Goal: Communication & Community: Ask a question

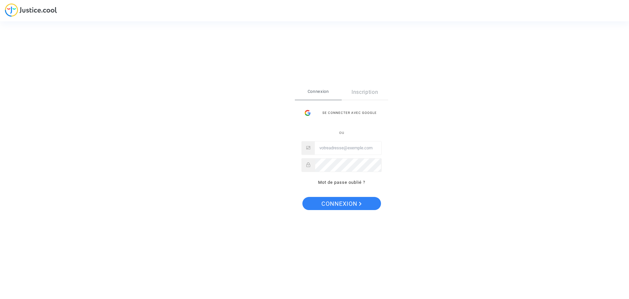
type input "fabienne.challandard@gmail.com"
click at [347, 205] on span "Connexion" at bounding box center [342, 204] width 40 height 14
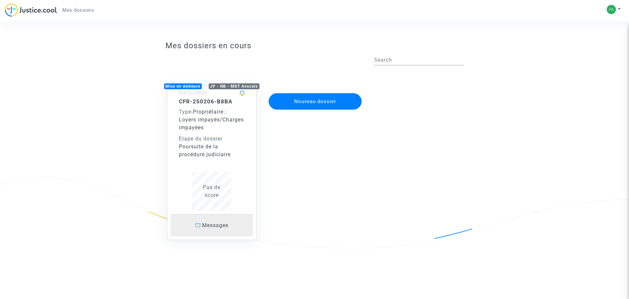
click at [216, 227] on span "Messages" at bounding box center [215, 225] width 26 height 6
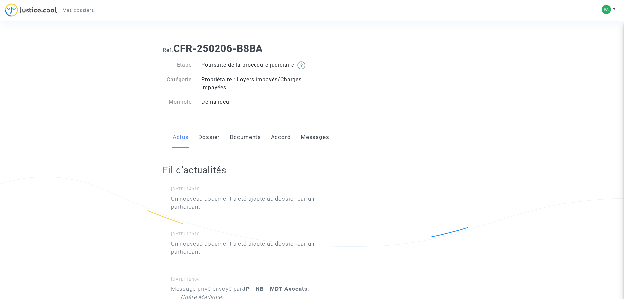
click at [315, 144] on link "Messages" at bounding box center [315, 137] width 29 height 22
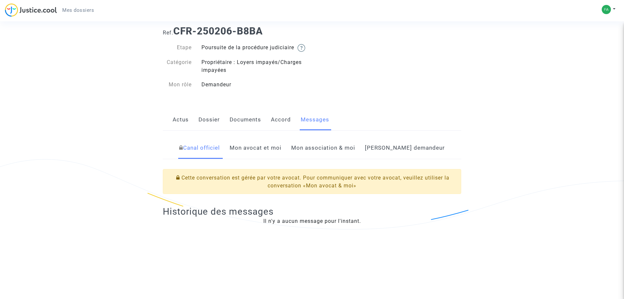
scroll to position [33, 0]
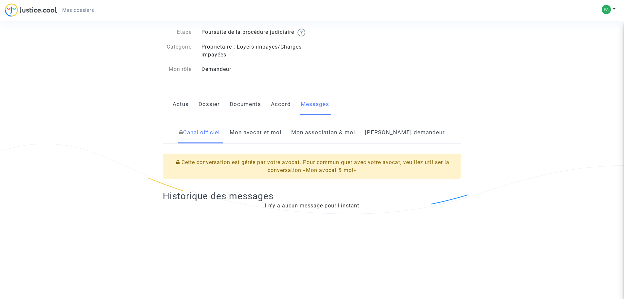
click at [279, 138] on link "Mon avocat et moi" at bounding box center [256, 133] width 52 height 22
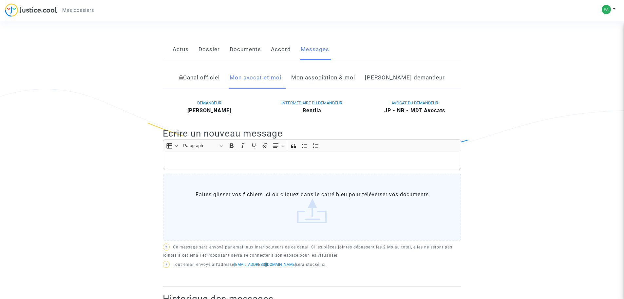
scroll to position [98, 0]
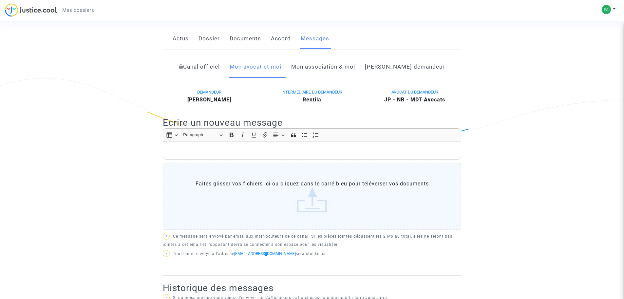
click at [177, 182] on label "Faites glisser vos fichiers ici ou cliquez dans le carré bleu pour téléverser v…" at bounding box center [312, 196] width 299 height 67
click at [0, 0] on input "Faites glisser vos fichiers ici ou cliquez dans le carré bleu pour téléverser v…" at bounding box center [0, 0] width 0 height 0
click at [192, 154] on p "Rich Text Editor, main" at bounding box center [313, 150] width 292 height 8
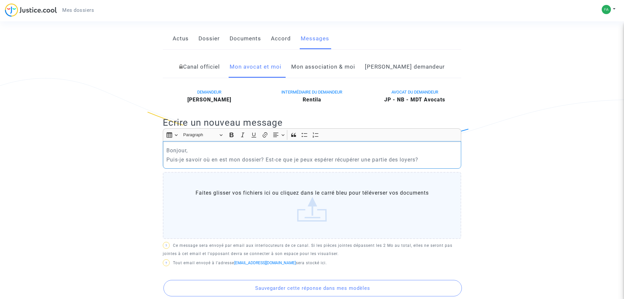
click at [166, 167] on div "Bonjour, Puis-je savoir où en est mon dossier? Est-ce que je peux espérer récup…" at bounding box center [312, 155] width 299 height 28
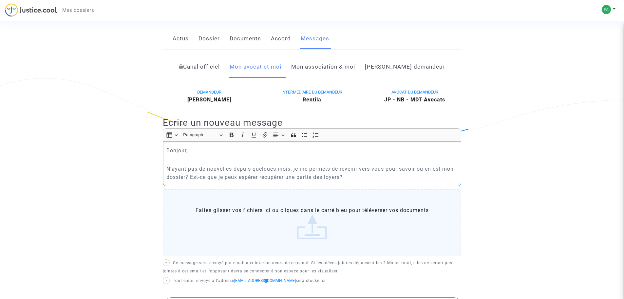
click at [188, 181] on p "N'ayant pas de nouvelles depuis quelques mois, je me permets de revenir vers vo…" at bounding box center [313, 173] width 292 height 16
drag, startPoint x: 190, startPoint y: 184, endPoint x: 363, endPoint y: 187, distance: 172.8
click at [363, 181] on p "N'ayant pas de nouvelles depuis quelques mois, je me permets de revenir vers vo…" at bounding box center [313, 173] width 292 height 16
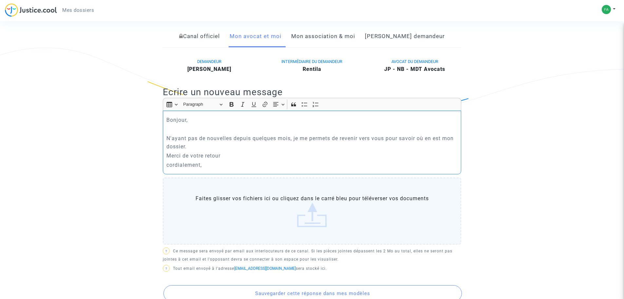
scroll to position [197, 0]
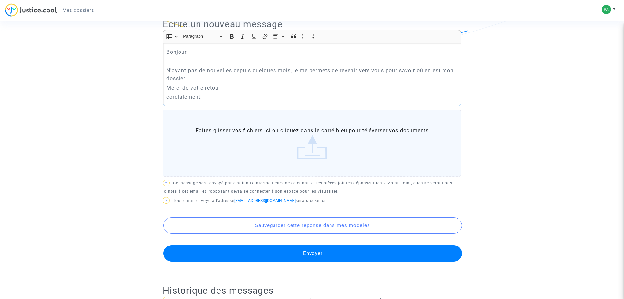
click at [351, 258] on button "Envoyer" at bounding box center [313, 253] width 299 height 16
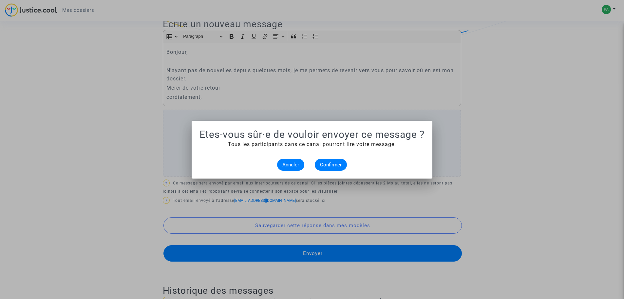
scroll to position [0, 0]
click at [333, 164] on span "Confirmer" at bounding box center [331, 165] width 22 height 6
